Goal: Information Seeking & Learning: Learn about a topic

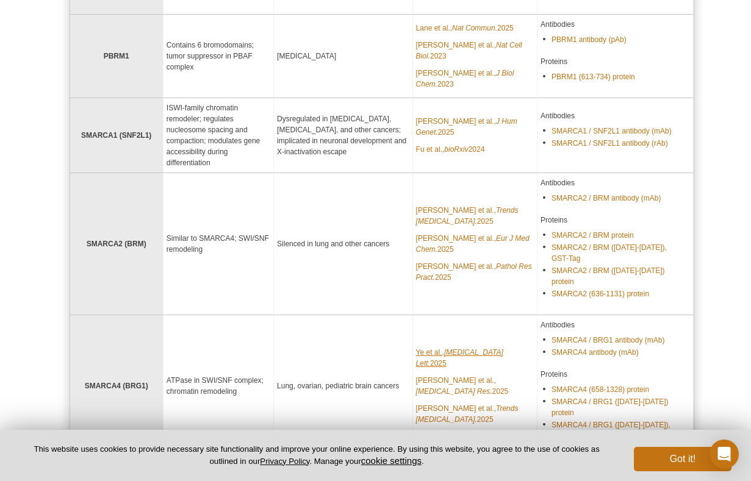
scroll to position [1750, 0]
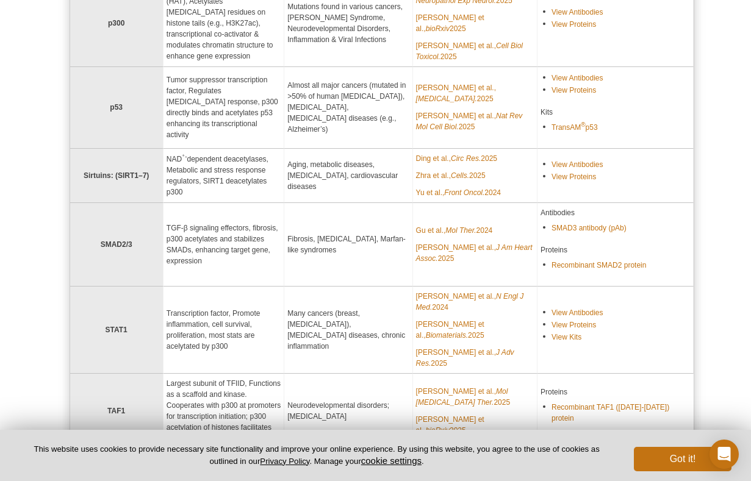
scroll to position [1249, 0]
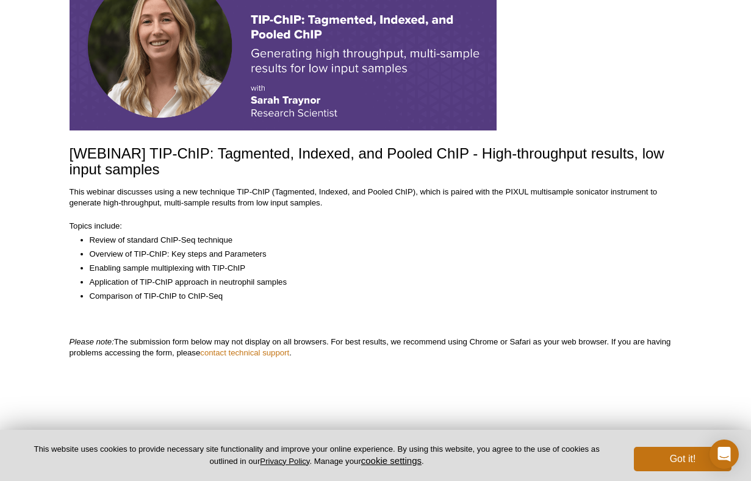
scroll to position [157, 0]
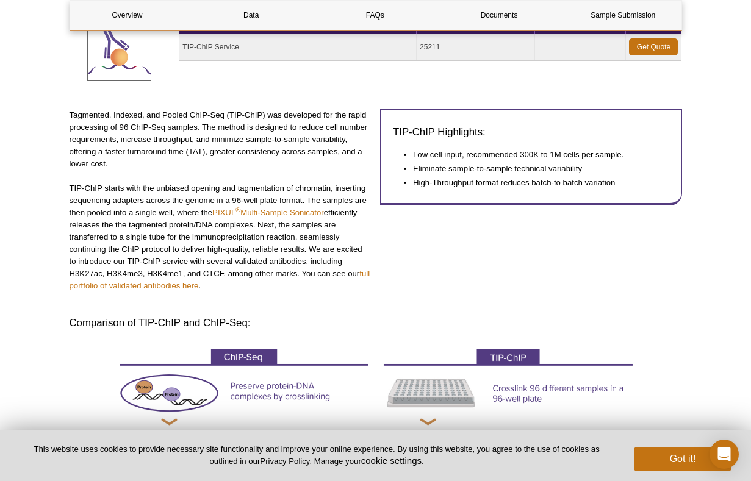
scroll to position [201, 0]
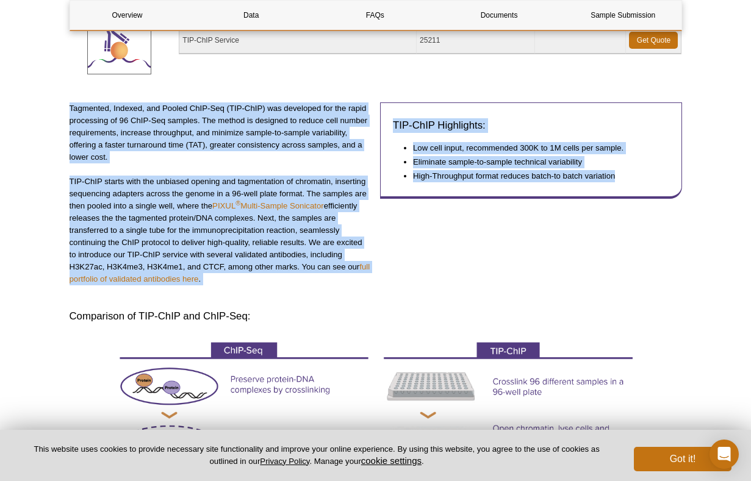
drag, startPoint x: 65, startPoint y: 107, endPoint x: 383, endPoint y: 270, distance: 357.2
click at [386, 270] on div "TIP-ChIP Highlights: Low cell input, recommended 300K to 1M cells per sample. E…" at bounding box center [531, 199] width 302 height 195
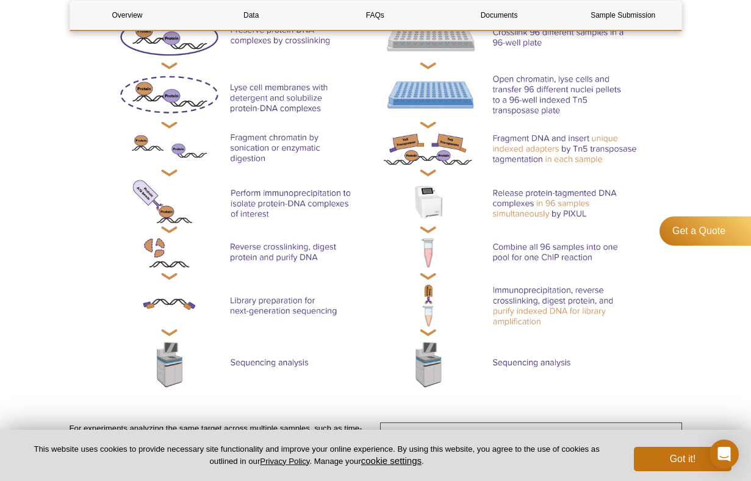
scroll to position [0, 0]
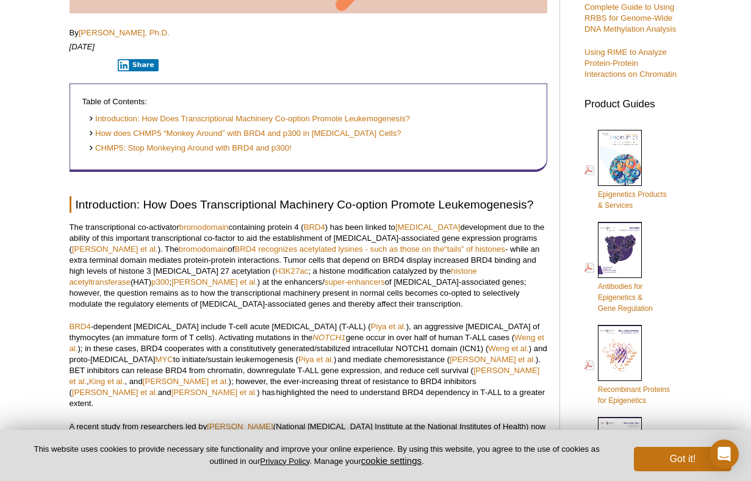
scroll to position [490, 0]
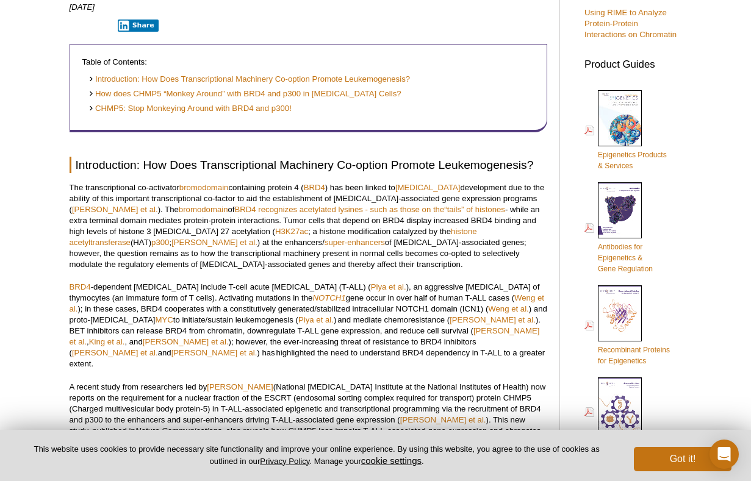
click at [87, 190] on p "The transcriptional co-activator bromodomain  containing protein 4 ( BRD4 ) has…" at bounding box center [309, 226] width 478 height 88
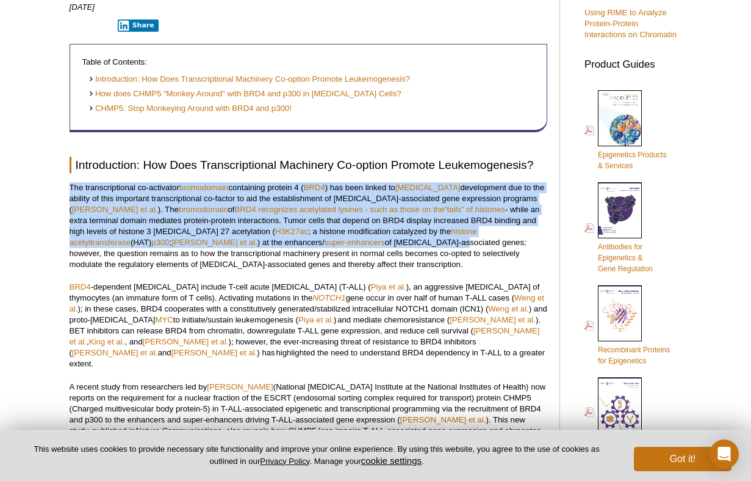
drag, startPoint x: 70, startPoint y: 187, endPoint x: 242, endPoint y: 242, distance: 181.0
click at [242, 241] on p "The transcriptional co-activator bromodomain  containing protein 4 ( BRD4 ) has…" at bounding box center [309, 226] width 478 height 88
click at [242, 244] on p "The transcriptional co-activator bromodomain  containing protein 4 ( BRD4 ) has…" at bounding box center [309, 226] width 478 height 88
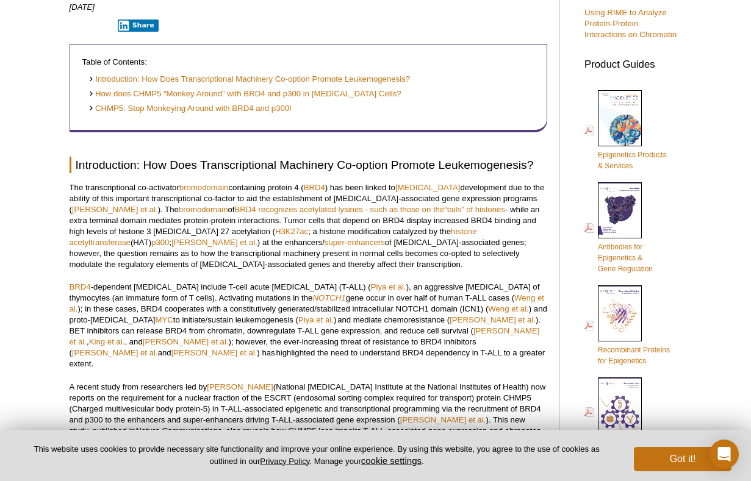
click at [290, 235] on p "The transcriptional co-activator bromodomain  containing protein 4 ( BRD4 ) has…" at bounding box center [309, 226] width 478 height 88
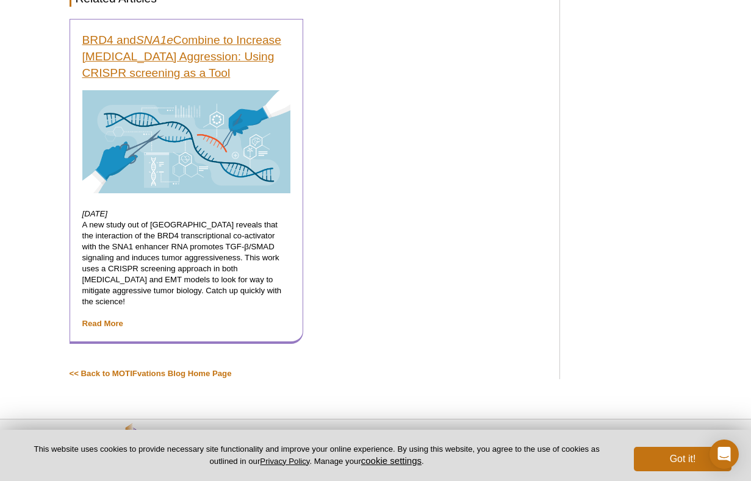
scroll to position [1918, 0]
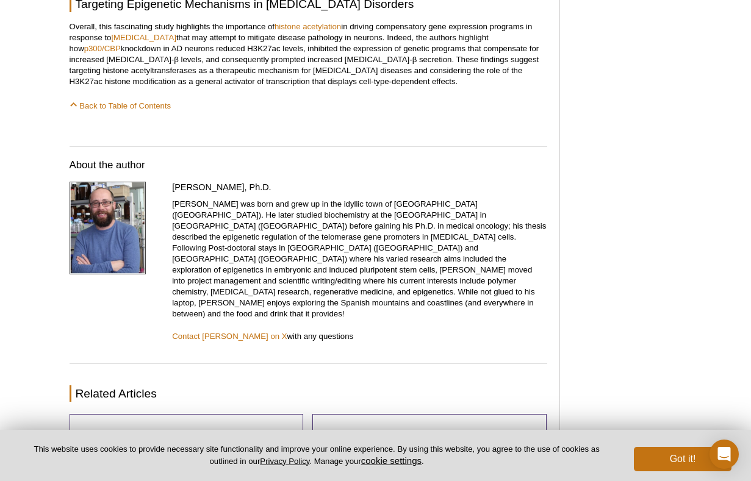
scroll to position [1583, 0]
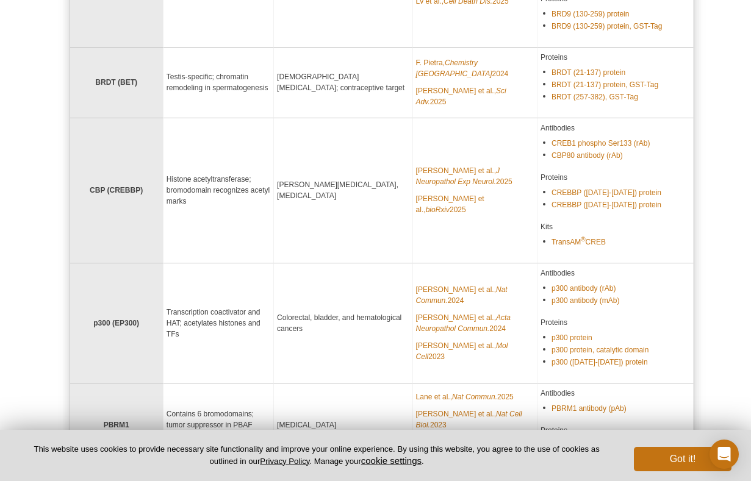
scroll to position [1223, 0]
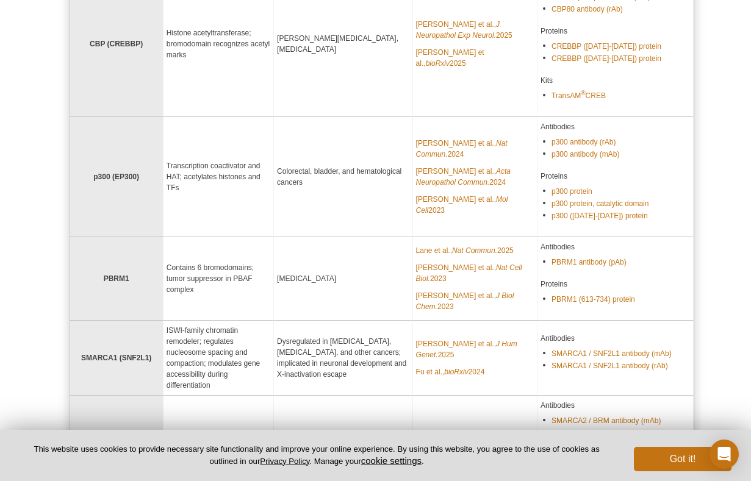
click at [410, 209] on td "Colorectal, bladder, and hematological cancers" at bounding box center [343, 177] width 139 height 120
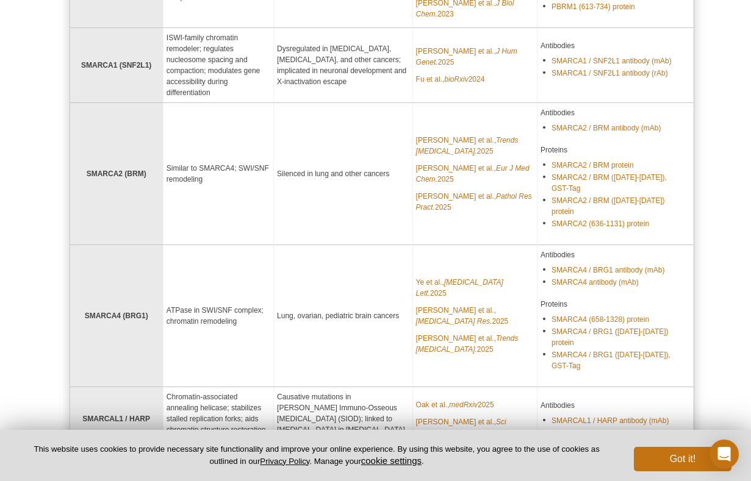
scroll to position [1658, 0]
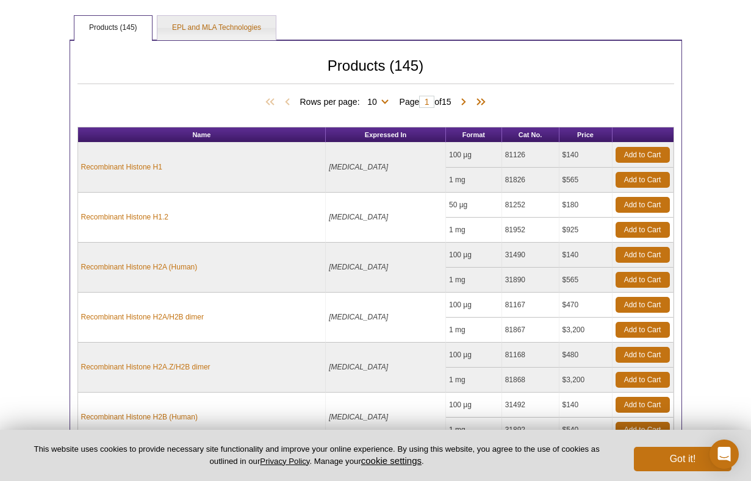
scroll to position [448, 0]
